Goal: Task Accomplishment & Management: Complete application form

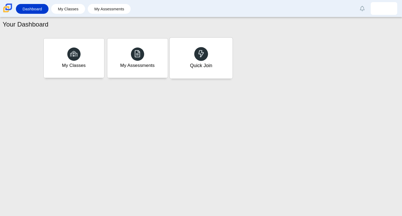
click at [206, 54] on div at bounding box center [201, 54] width 14 height 14
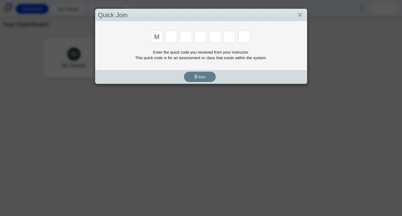
type input "M"
type input "7"
type input "e"
type input "3"
type input "e"
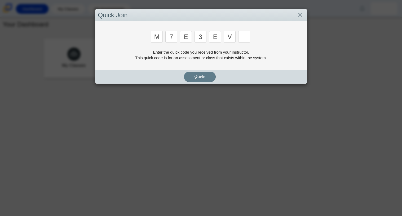
type input "v"
type input "w"
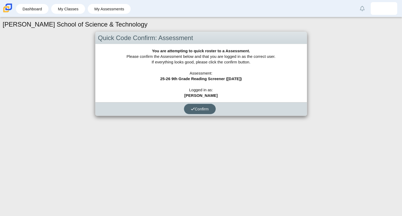
click at [199, 107] on span "Confirm" at bounding box center [200, 108] width 18 height 5
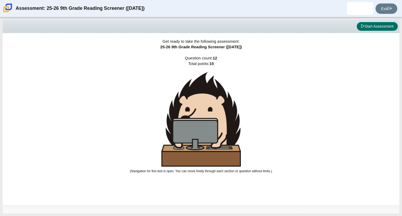
click at [377, 26] on button "Start Assessment" at bounding box center [376, 26] width 41 height 9
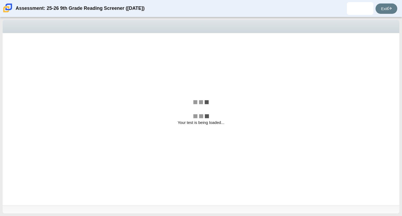
select select "ccc5b315-3c7c-471c-bf90-f22c8299c798"
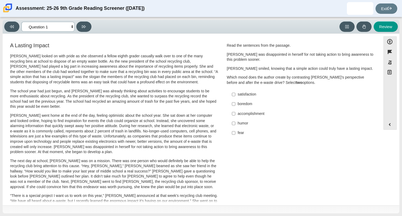
click at [71, 27] on select "Questions Question 1 Question 2 Question 3 Question 4 Question 5 Question 6 Que…" at bounding box center [47, 27] width 53 height 10
click at [66, 26] on select "Questions Question 1 Question 2 Question 3 Question 4 Question 5 Question 6 Que…" at bounding box center [47, 27] width 53 height 10
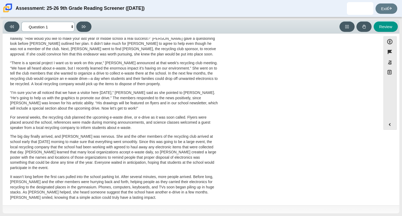
scroll to position [141, 0]
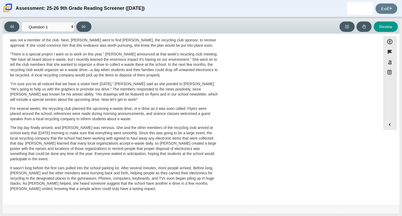
click at [132, 65] on p "“There is a special project I want us to work on this year,” [PERSON_NAME] anno…" at bounding box center [114, 65] width 208 height 26
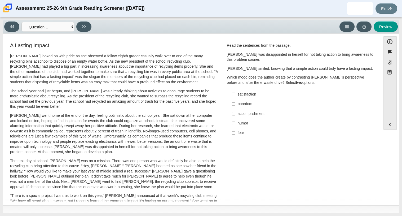
click at [250, 114] on div "accomplishment" at bounding box center [305, 113] width 134 height 5
click at [235, 114] on input "accomplishment accomplishment" at bounding box center [233, 114] width 3 height 10
checkbox input "true"
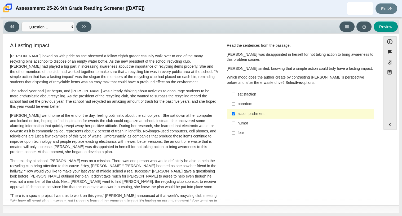
click at [249, 97] on div "satisfaction" at bounding box center [305, 94] width 134 height 5
click at [235, 97] on input "satisfaction satisfaction" at bounding box center [233, 94] width 3 height 10
checkbox input "true"
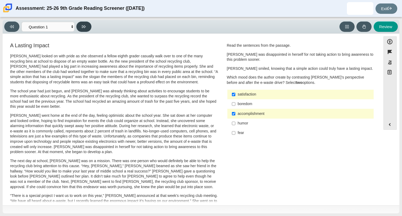
click at [83, 28] on icon at bounding box center [84, 27] width 4 height 4
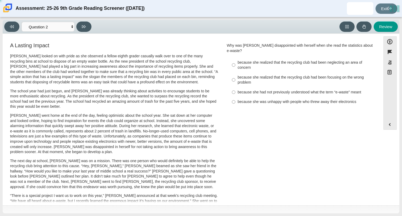
click at [378, 32] on div "Viewing Question 2 of 12 in Pacing Mode Questions Question 1 Question 2 Questio…" at bounding box center [201, 27] width 396 height 14
click at [378, 31] on button "Review" at bounding box center [385, 26] width 24 height 10
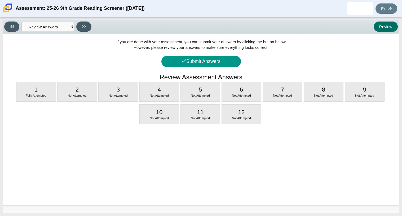
click at [381, 31] on button "Review" at bounding box center [385, 26] width 24 height 10
click at [62, 24] on select "Questions Question 1 Question 2 Question 3 Question 4 Question 5 Question 6 Que…" at bounding box center [47, 27] width 53 height 10
click at [21, 22] on select "Questions Question 1 Question 2 Question 3 Question 4 Question 5 Question 6 Que…" at bounding box center [47, 27] width 53 height 10
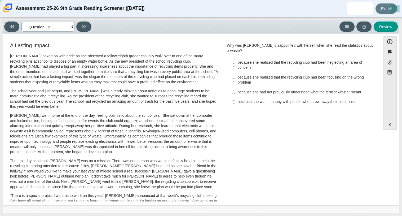
select select "0ff64528-ffd7-428d-b192-babfaadd44e8"
click at [233, 75] on input "because she realized that the recycling club had been focusing on the wrong pro…" at bounding box center [233, 79] width 3 height 15
radio input "true"
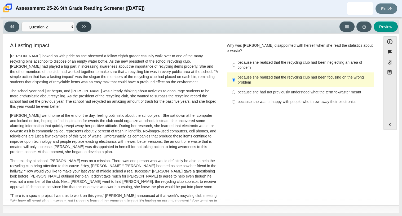
click at [80, 26] on button at bounding box center [83, 26] width 15 height 10
select select "7ce3d843-6974-4858-901c-1ff39630e843"
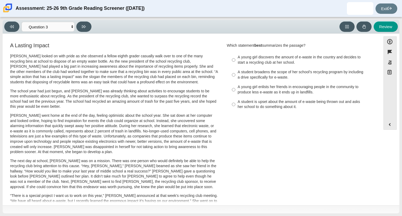
click at [273, 96] on label "A young girl enlists her friends in encouraging people in the community to prod…" at bounding box center [300, 89] width 145 height 15
click at [235, 96] on input "A young girl enlists her friends in encouraging people in the community to prod…" at bounding box center [233, 89] width 3 height 15
radio input "true"
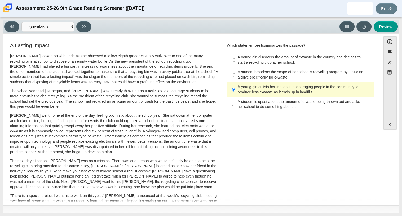
click at [240, 75] on div "A student broadens the scope of her school’s recycling program by including a d…" at bounding box center [305, 74] width 134 height 10
click at [235, 75] on input "A student broadens the scope of her school’s recycling program by including a d…" at bounding box center [233, 74] width 3 height 15
radio input "true"
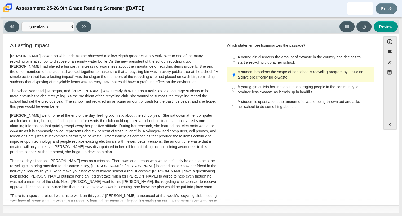
click at [266, 90] on div "A young girl enlists her friends in encouraging people in the community to prod…" at bounding box center [305, 89] width 134 height 10
click at [235, 90] on input "A young girl enlists her friends in encouraging people in the community to prod…" at bounding box center [233, 89] width 3 height 15
radio input "true"
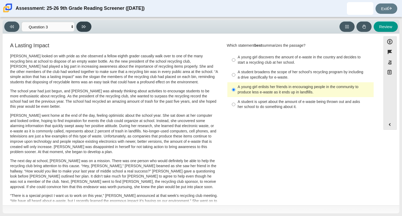
click at [80, 27] on button at bounding box center [83, 26] width 15 height 10
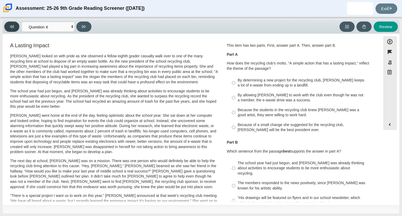
click at [9, 29] on button at bounding box center [11, 26] width 15 height 10
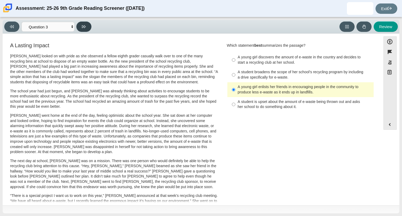
click at [79, 26] on button at bounding box center [83, 26] width 15 height 10
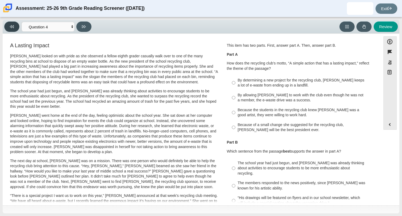
click at [10, 25] on icon at bounding box center [12, 27] width 4 height 4
select select "7ce3d843-6974-4858-901c-1ff39630e843"
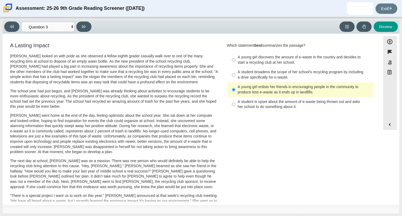
click at [248, 76] on div "A student broadens the scope of her school’s recycling program by including a d…" at bounding box center [305, 74] width 134 height 10
click at [235, 76] on input "A student broadens the scope of her school’s recycling program by including a d…" at bounding box center [233, 74] width 3 height 15
radio input "true"
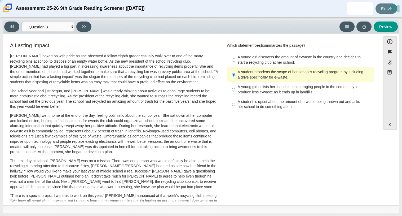
click at [250, 93] on div "A young girl enlists her friends in encouraging people in the community to prod…" at bounding box center [305, 89] width 134 height 10
click at [235, 93] on input "A young girl enlists her friends in encouraging people in the community to prod…" at bounding box center [233, 89] width 3 height 15
radio input "true"
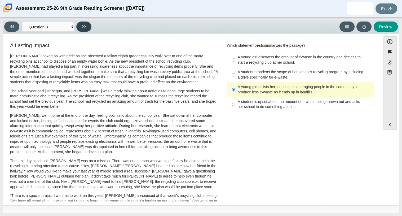
click at [86, 28] on button at bounding box center [83, 26] width 15 height 10
select select "ca9ea0f1-49c5-4bd1-83b0-472c18652b42"
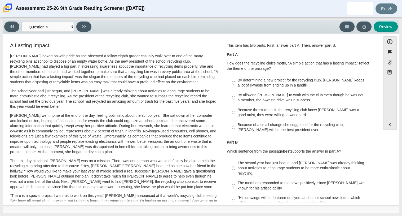
click at [264, 87] on div "By determining a new project for the recycling club, [PERSON_NAME] keeps a lot …" at bounding box center [305, 83] width 134 height 10
click at [235, 87] on input "By determining a new project for the recycling club, [PERSON_NAME] keeps a lot …" at bounding box center [233, 82] width 3 height 15
radio input "true"
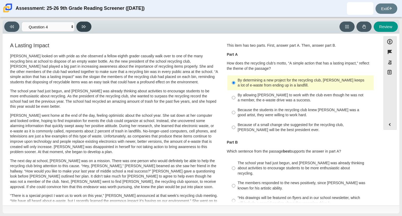
click at [89, 24] on button at bounding box center [83, 26] width 15 height 10
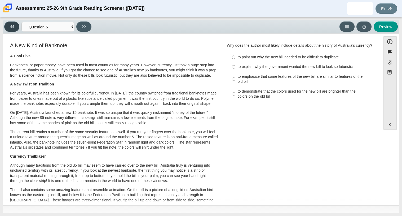
click at [14, 27] on button at bounding box center [11, 26] width 15 height 10
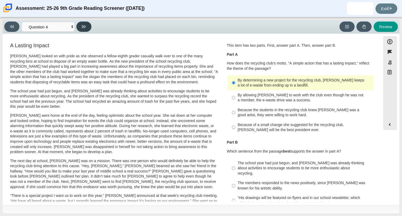
click at [84, 25] on icon at bounding box center [84, 27] width 4 height 4
select select "e41f1a79-e29f-4095-8030-a53364015bed"
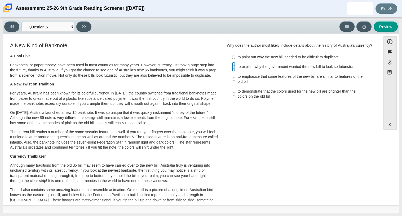
click at [232, 71] on input "to explain why the government wanted the new bill to look so futuristic to expl…" at bounding box center [233, 67] width 3 height 10
radio input "true"
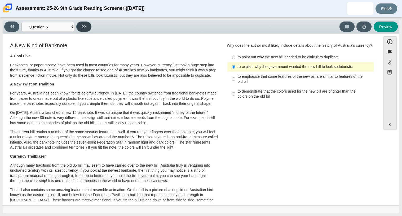
click at [83, 21] on button at bounding box center [83, 26] width 15 height 10
select select "69146e31-7b3d-4a3e-9ce6-f30c24342ae0"
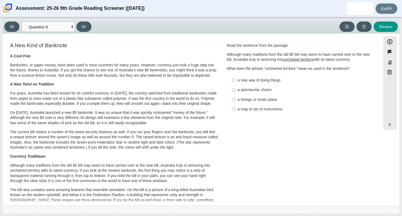
click at [244, 81] on div "a new way of doing things" at bounding box center [305, 80] width 134 height 5
click at [235, 81] on input "a new way of doing things a new way of doing things" at bounding box center [233, 80] width 3 height 10
radio input "true"
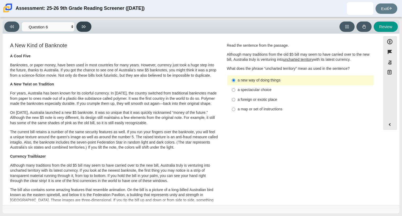
click at [83, 30] on button at bounding box center [83, 26] width 15 height 10
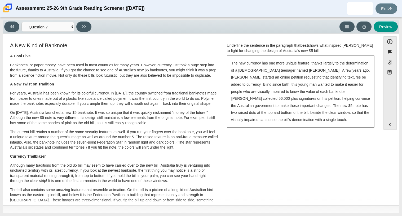
click at [300, 88] on div "The new currency has one more unique feature, thanks largely to the determinati…" at bounding box center [300, 91] width 146 height 71
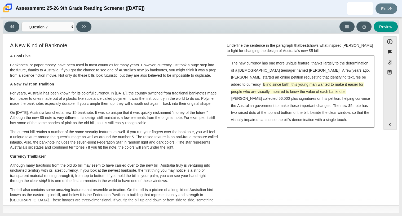
click at [299, 85] on span "Blind since birth, this young man wanted to make it easier for people who are v…" at bounding box center [297, 88] width 132 height 12
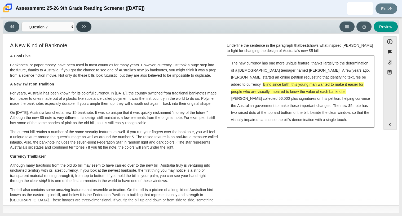
click at [86, 27] on icon at bounding box center [84, 27] width 4 height 4
select select "ea8338c2-a6a3-418e-a305-2b963b54a290"
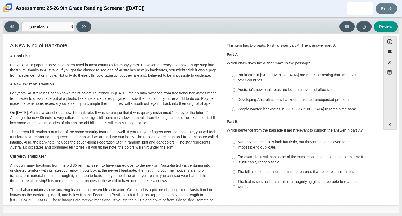
click at [275, 77] on div "Banknotes in [GEOGRAPHIC_DATA] are more interesting than money in other countri…" at bounding box center [305, 77] width 134 height 10
click at [235, 77] on input "Banknotes in [GEOGRAPHIC_DATA] are more interesting than money in other countri…" at bounding box center [233, 77] width 3 height 15
radio input "true"
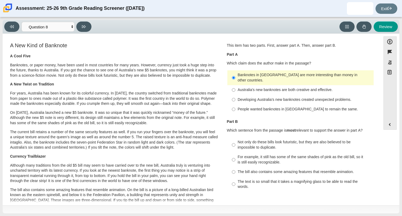
click at [244, 160] on label "For example, it still has some of the same shades of pink as the old bill, so i…" at bounding box center [300, 159] width 145 height 15
click at [235, 160] on input "For example, it still has some of the same shades of pink as the old bill, so i…" at bounding box center [233, 159] width 3 height 15
radio input "true"
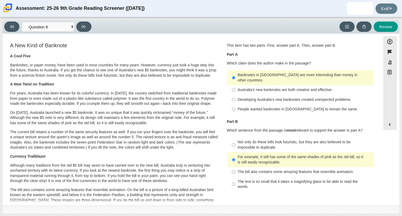
click at [284, 87] on div "Australia’s new banknotes are both creative and effective." at bounding box center [305, 89] width 134 height 5
click at [235, 86] on input "Australia’s new banknotes are both creative and effective. Australia’s new bank…" at bounding box center [233, 90] width 3 height 10
radio input "true"
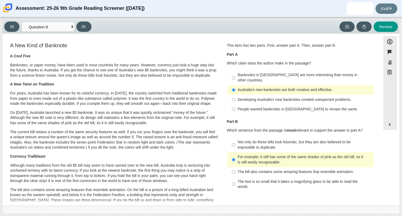
click at [242, 169] on div "The bill also contains some amazing features that resemble animation." at bounding box center [305, 171] width 134 height 5
click at [235, 168] on input "The bill also contains some amazing features that resemble animation. The bill …" at bounding box center [233, 172] width 3 height 10
radio input "true"
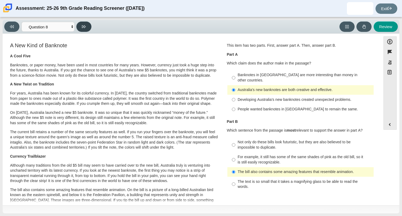
click at [80, 29] on button at bounding box center [83, 26] width 15 height 10
select select "89f058d6-b15c-4ef5-a4b3-fdaffb8868b6"
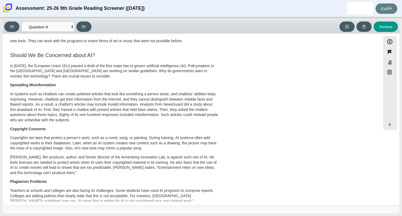
scroll to position [188, 0]
click at [60, 26] on select "Questions Question 1 Question 2 Question 3 Question 4 Question 5 Question 6 Que…" at bounding box center [47, 27] width 53 height 10
click at [254, 113] on div "This Is AI Artificial intelligence, known as AI, is an invisible part of people…" at bounding box center [191, 54] width 373 height 402
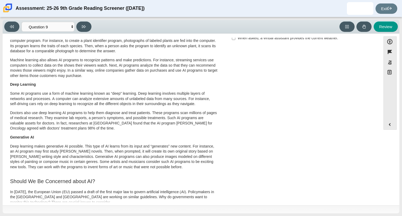
scroll to position [0, 0]
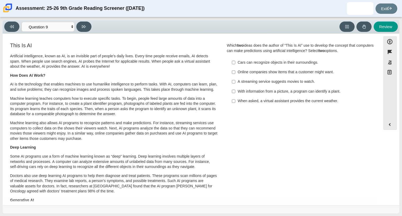
click at [256, 102] on div "When asked, a virtual assistant provides the current weather." at bounding box center [305, 100] width 134 height 5
click at [235, 102] on input "When asked, a virtual assistant provides the current weather. When asked, a vir…" at bounding box center [233, 101] width 3 height 10
checkbox input "true"
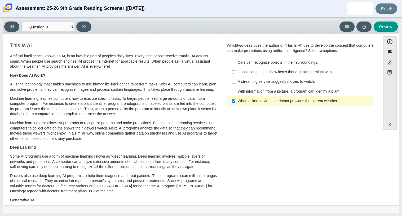
click at [268, 83] on div "A streaming service suggests movies to watch." at bounding box center [305, 81] width 134 height 5
click at [235, 83] on input "A streaming service suggests movies to watch. A streaming service suggests movi…" at bounding box center [233, 82] width 3 height 10
checkbox input "true"
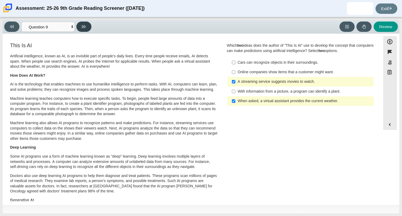
click at [82, 23] on button at bounding box center [83, 26] width 15 height 10
select select "cdf3c14e-a918-44d1-9b63-3db0fa81641e"
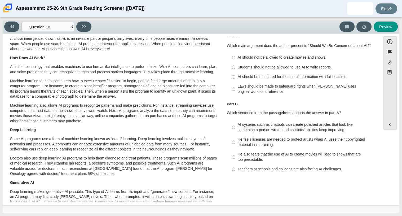
scroll to position [16, 0]
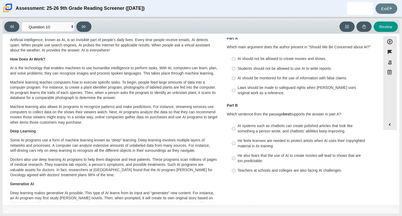
click at [253, 80] on div "AI should be monitored for the use of information with false claims." at bounding box center [305, 77] width 134 height 5
click at [235, 80] on input "AI should be monitored for the use of information with false claims. AI should …" at bounding box center [233, 78] width 3 height 10
radio input "true"
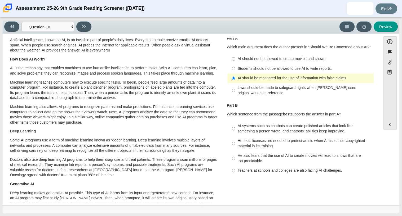
click at [238, 143] on div "He feels licenses are needed to protect artists when AI uses their copyrighted …" at bounding box center [305, 143] width 134 height 10
click at [235, 143] on input "He feels licenses are needed to protect artists when AI uses their copyrighted …" at bounding box center [233, 143] width 3 height 15
radio input "true"
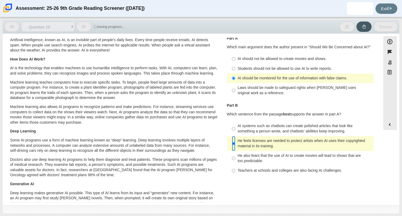
scroll to position [0, 0]
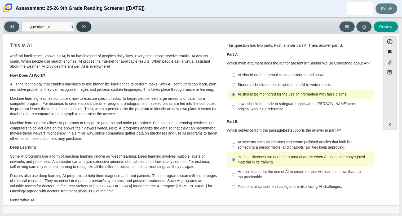
click at [86, 26] on button at bounding box center [83, 26] width 15 height 10
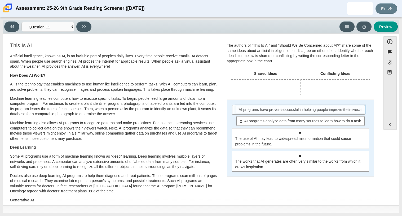
click at [273, 112] on div "Select to move response to a response input area. AI programs have proven succe…" at bounding box center [300, 109] width 132 height 10
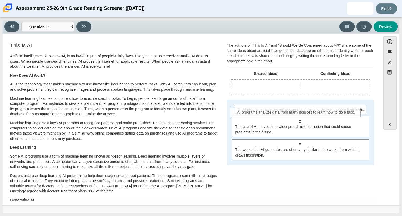
drag, startPoint x: 276, startPoint y: 123, endPoint x: 273, endPoint y: 114, distance: 9.3
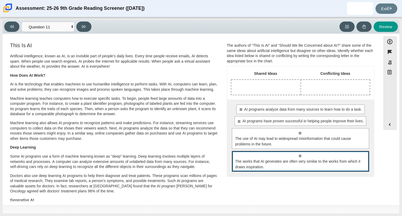
click at [268, 167] on span "The works that AI generates are often very similar to the works from which it d…" at bounding box center [300, 163] width 131 height 11
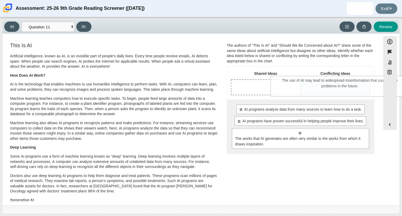
drag, startPoint x: 267, startPoint y: 141, endPoint x: 319, endPoint y: 85, distance: 75.9
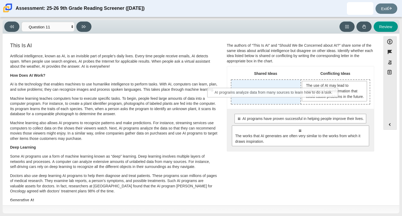
drag, startPoint x: 273, startPoint y: 126, endPoint x: 247, endPoint y: 95, distance: 40.2
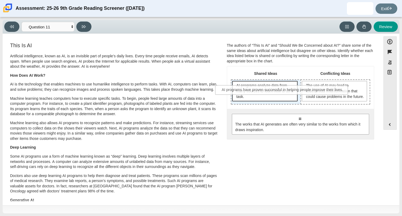
drag, startPoint x: 262, startPoint y: 126, endPoint x: 246, endPoint y: 92, distance: 37.8
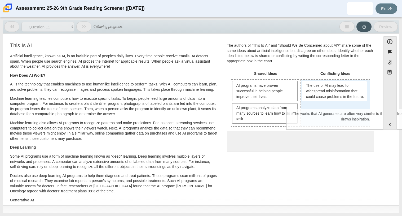
drag, startPoint x: 261, startPoint y: 139, endPoint x: 316, endPoint y: 112, distance: 61.9
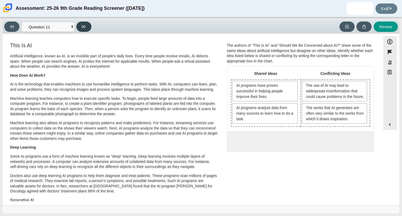
click at [84, 27] on icon at bounding box center [84, 26] width 4 height 3
select select "c3effed4-44ce-4a19-bd96-1787f34e9b4c"
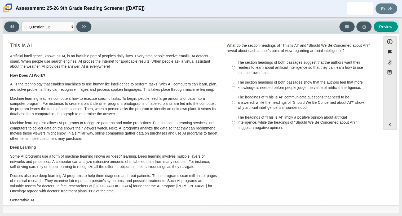
click at [257, 126] on div "The headings of “This Is AI” imply a positive opinion about artificial intellig…" at bounding box center [305, 123] width 134 height 16
click at [235, 126] on input "The headings of “This Is AI” imply a positive opinion about artificial intellig…" at bounding box center [233, 122] width 3 height 20
radio input "true"
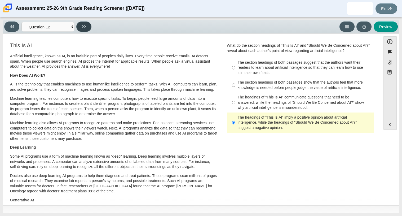
click at [87, 24] on button at bounding box center [83, 26] width 15 height 10
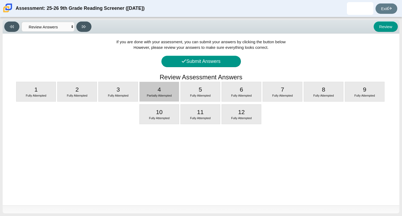
click at [167, 95] on span "Partially Attempted" at bounding box center [159, 95] width 25 height 3
select select "ca9ea0f1-49c5-4bd1-83b0-472c18652b42"
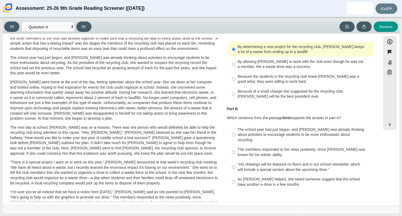
scroll to position [35, 0]
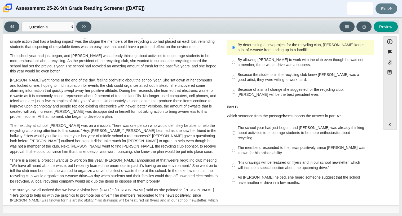
click at [258, 175] on div "As [PERSON_NAME] helped, she heard someone suggest that the school have another…" at bounding box center [305, 179] width 134 height 10
click at [235, 175] on input "As [PERSON_NAME] helped, she heard someone suggest that the school have another…" at bounding box center [233, 179] width 3 height 15
radio input "true"
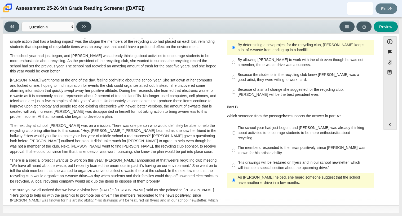
click at [80, 29] on button at bounding box center [83, 26] width 15 height 10
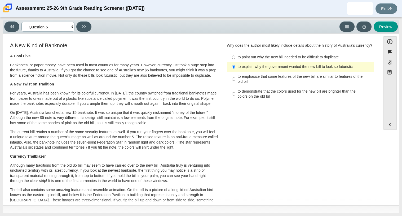
click at [61, 25] on select "Questions Question 1 Question 2 Question 3 Question 4 Question 5 Question 6 Que…" at bounding box center [47, 27] width 53 height 10
click at [21, 22] on select "Questions Question 1 Question 2 Question 3 Question 4 Question 5 Question 6 Que…" at bounding box center [47, 27] width 53 height 10
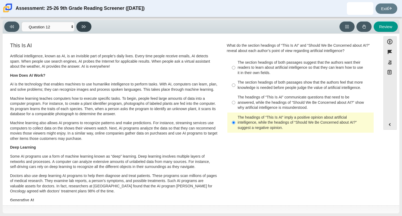
click at [81, 24] on button at bounding box center [83, 26] width 15 height 10
select select "review"
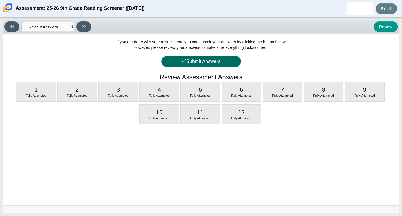
click at [215, 63] on button "Submit Answers" at bounding box center [200, 61] width 79 height 11
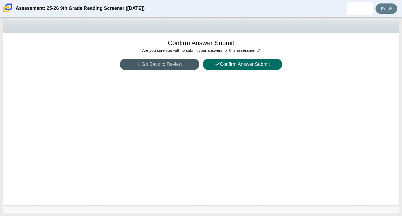
click at [226, 64] on button "Confirm Answer Submit" at bounding box center [242, 64] width 79 height 11
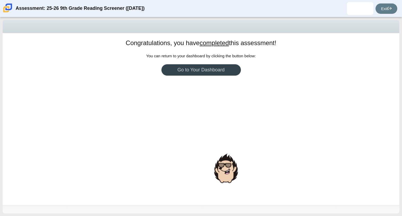
click at [224, 73] on link "Go to Your Dashboard" at bounding box center [200, 69] width 79 height 11
